Goal: Task Accomplishment & Management: Complete application form

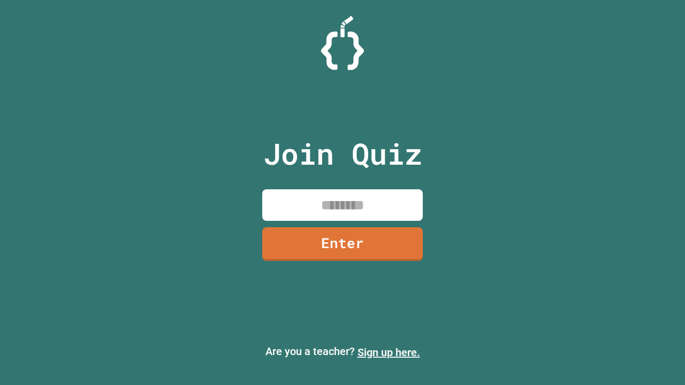
click at [389, 353] on link "Sign up here." at bounding box center [388, 352] width 63 height 13
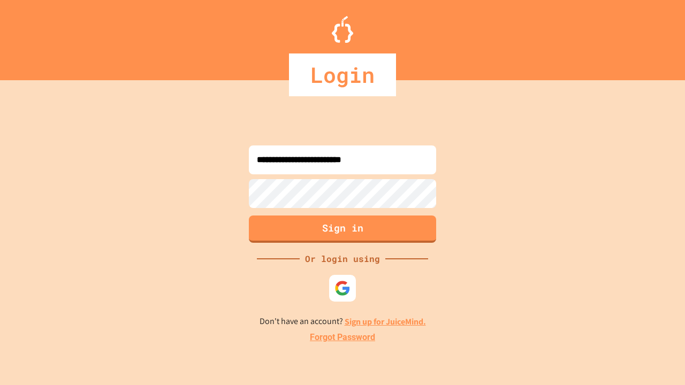
type input "**********"
